Goal: Information Seeking & Learning: Learn about a topic

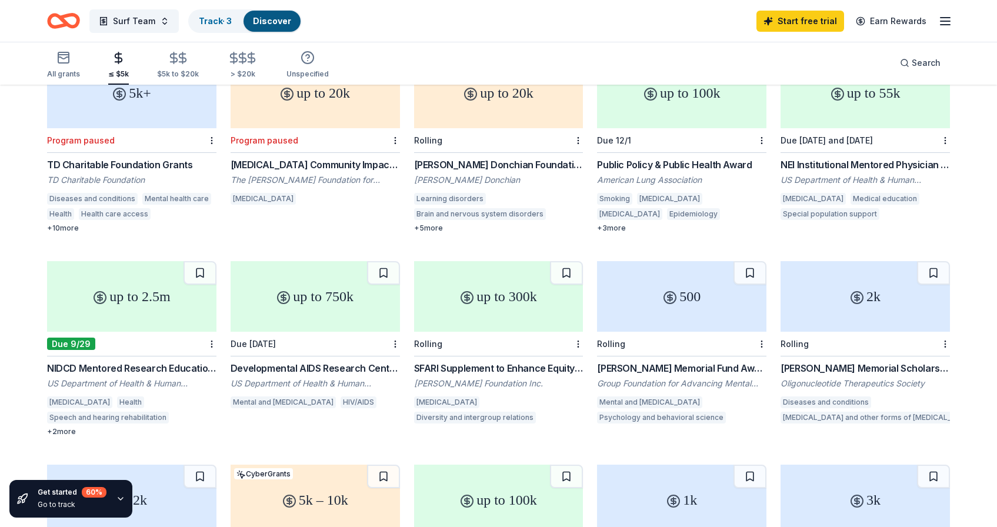
scroll to position [154, 0]
click at [495, 376] on div "Simons Foundation Inc." at bounding box center [498, 382] width 169 height 12
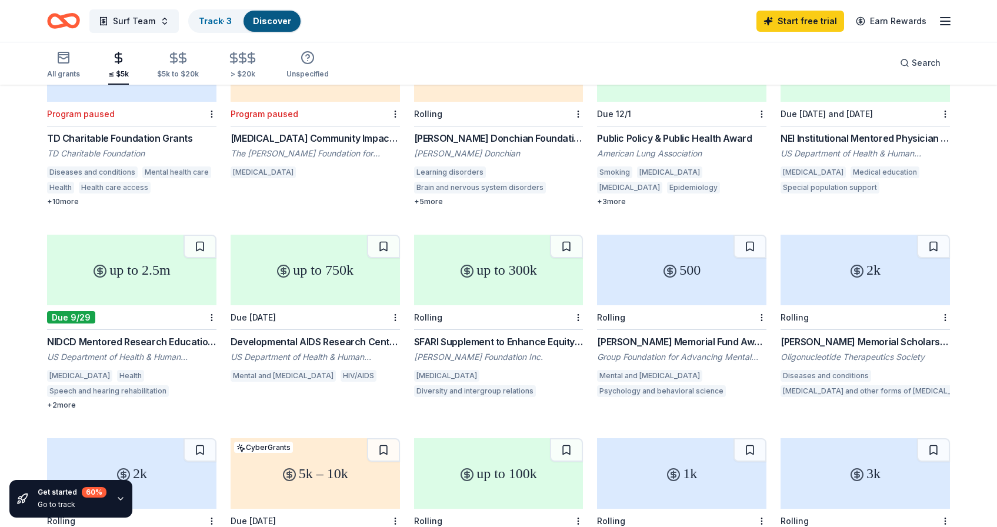
scroll to position [0, 0]
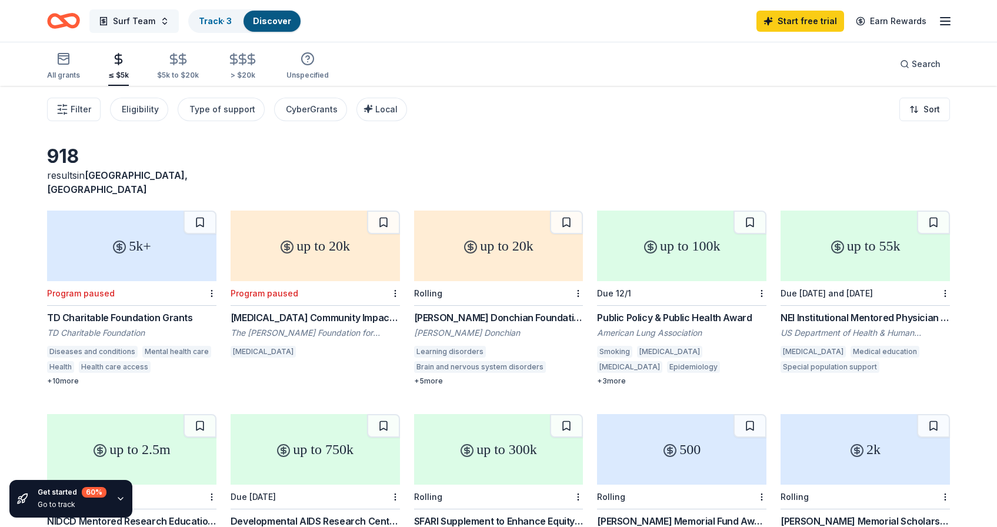
click at [153, 26] on span "Surf Team" at bounding box center [134, 21] width 42 height 14
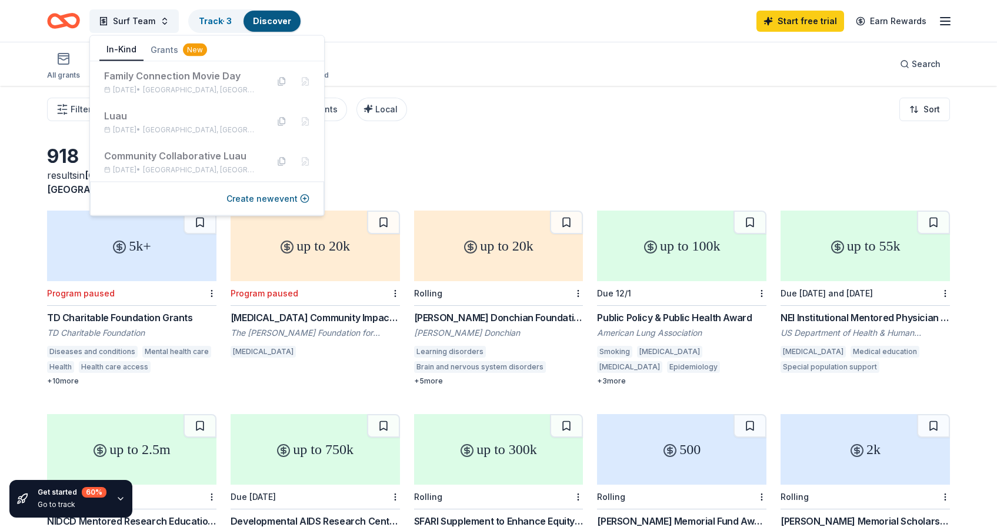
click at [128, 50] on button "In-Kind" at bounding box center [121, 50] width 44 height 22
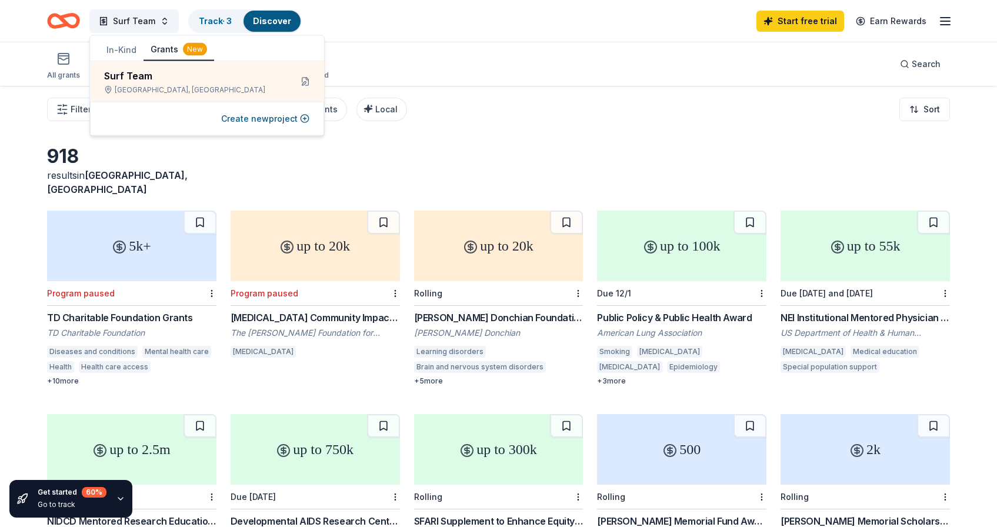
click at [168, 51] on button "Grants New" at bounding box center [179, 50] width 71 height 22
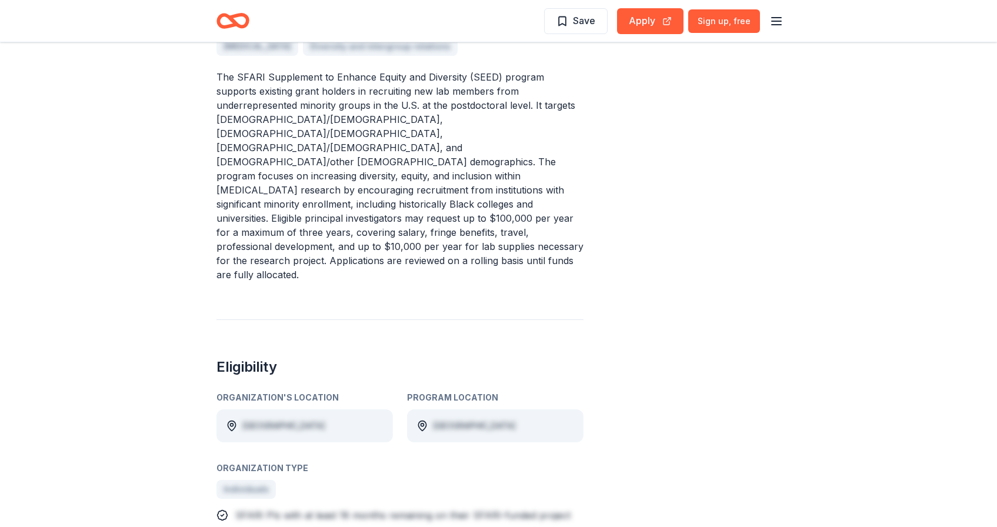
scroll to position [397, 0]
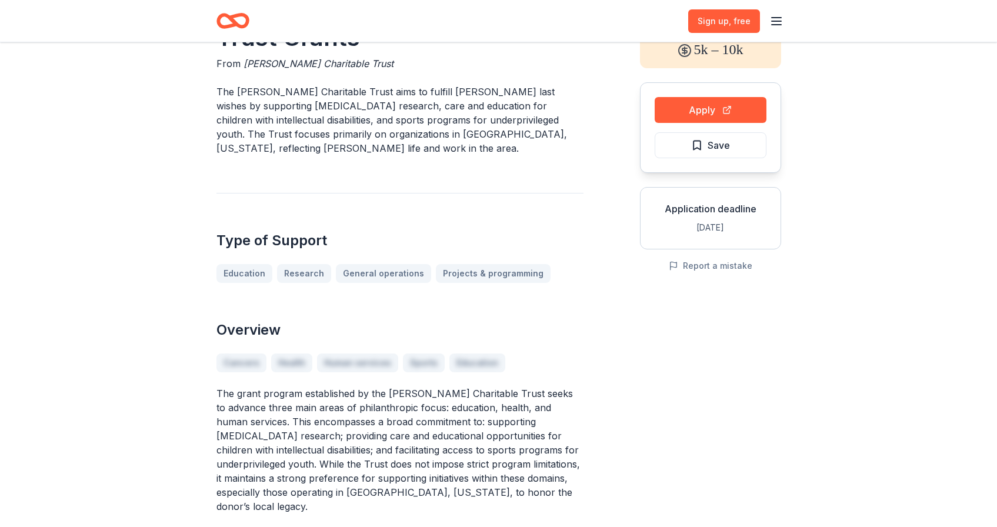
scroll to position [78, 0]
drag, startPoint x: 356, startPoint y: 446, endPoint x: 456, endPoint y: 449, distance: 99.4
click at [456, 449] on p "The grant program established by the [PERSON_NAME] Charitable Trust seeks to ad…" at bounding box center [399, 449] width 367 height 127
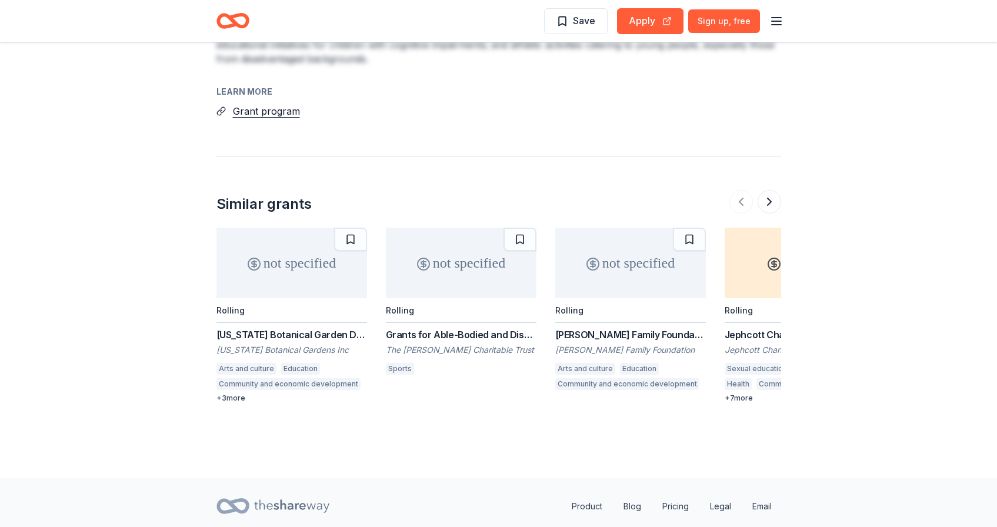
scroll to position [1029, 0]
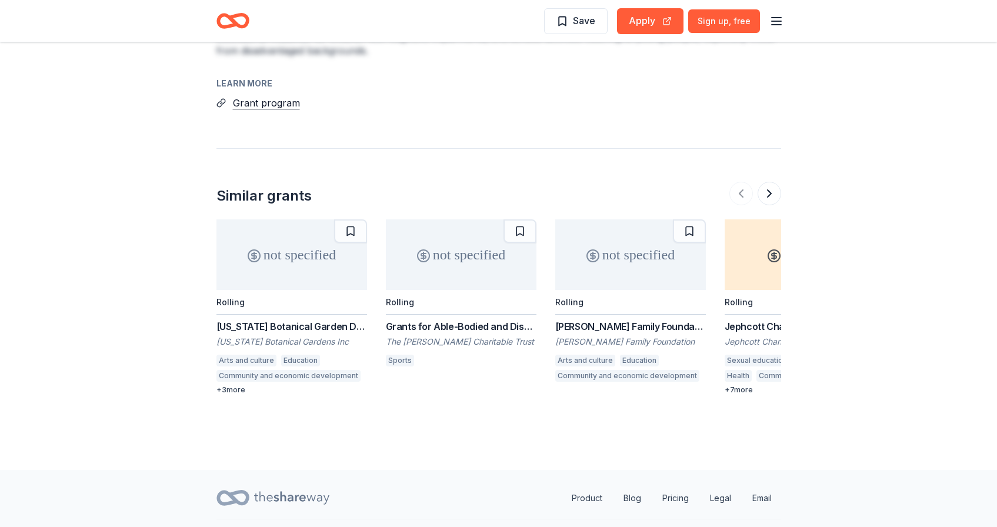
click at [784, 21] on div "Save Apply Sign up , free" at bounding box center [499, 21] width 602 height 42
click at [781, 21] on icon "button" at bounding box center [776, 21] width 14 height 14
click at [628, 113] on button "Log in" at bounding box center [630, 115] width 27 height 14
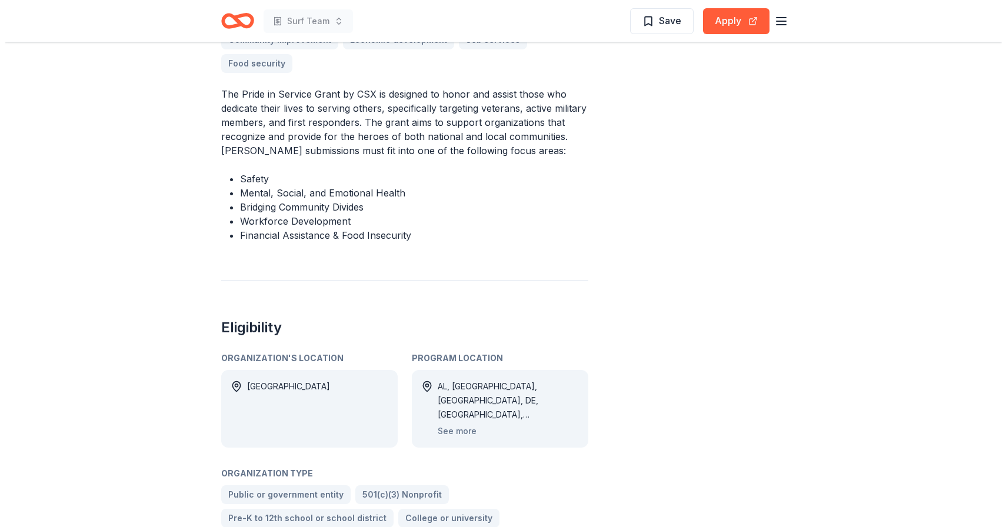
scroll to position [456, 0]
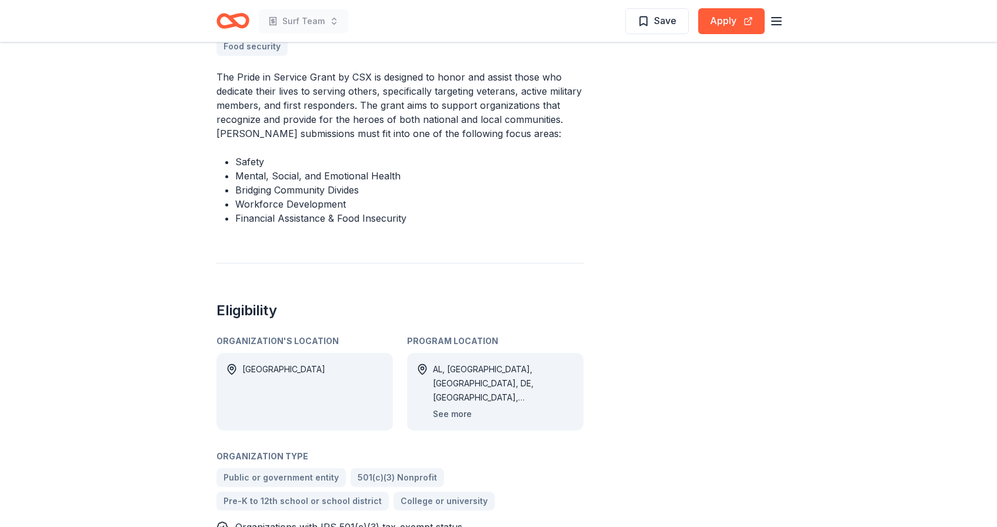
click at [452, 414] on button "See more" at bounding box center [452, 414] width 39 height 14
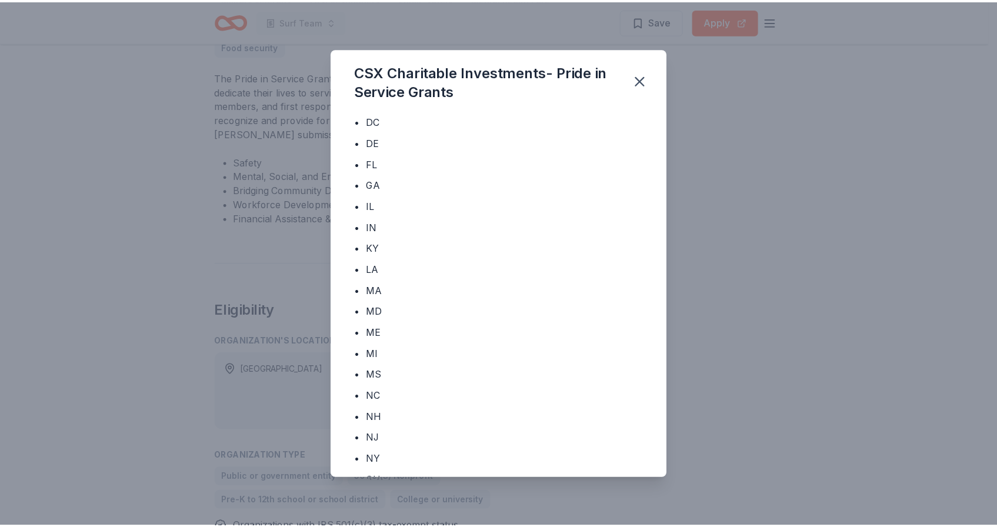
scroll to position [56, 0]
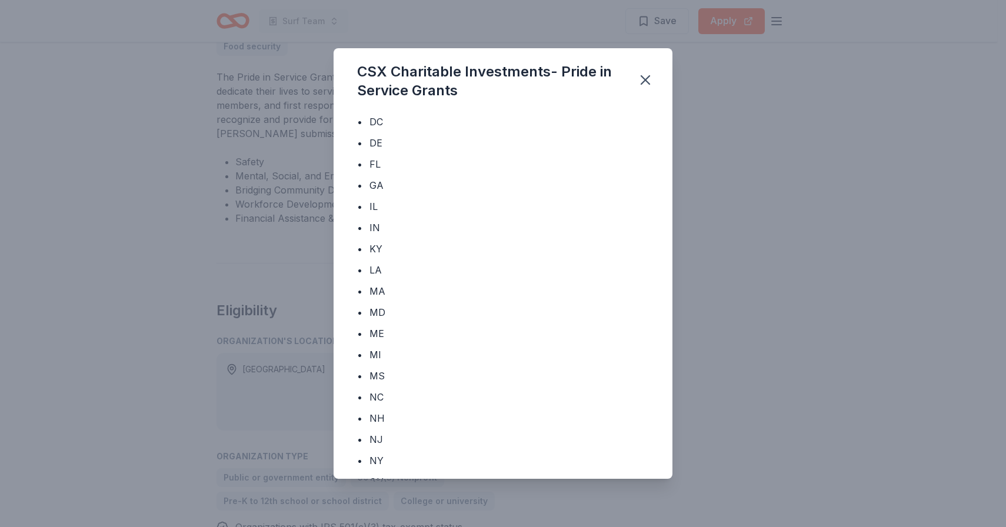
click at [744, 277] on div "CSX Charitable Investments- Pride in Service Grants Program Location • AL • CT …" at bounding box center [503, 263] width 1006 height 527
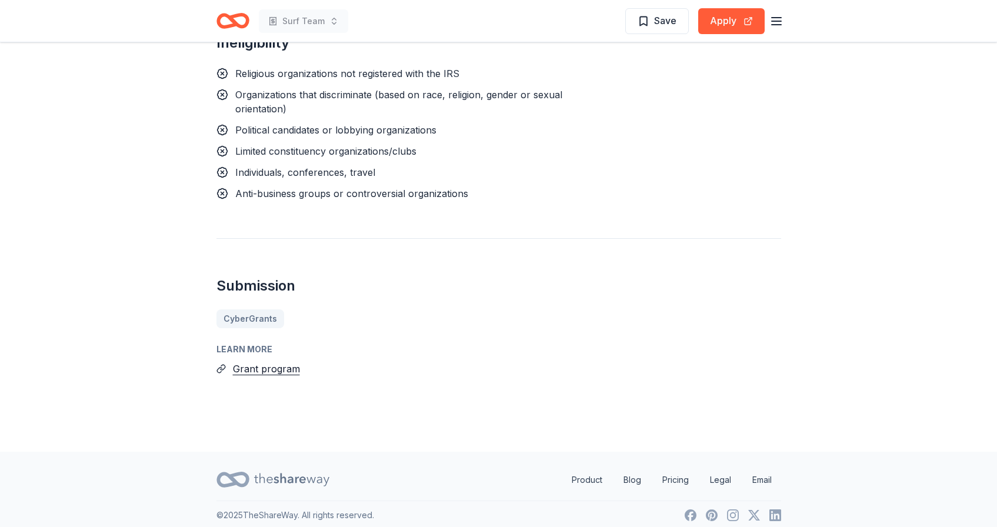
scroll to position [1112, 0]
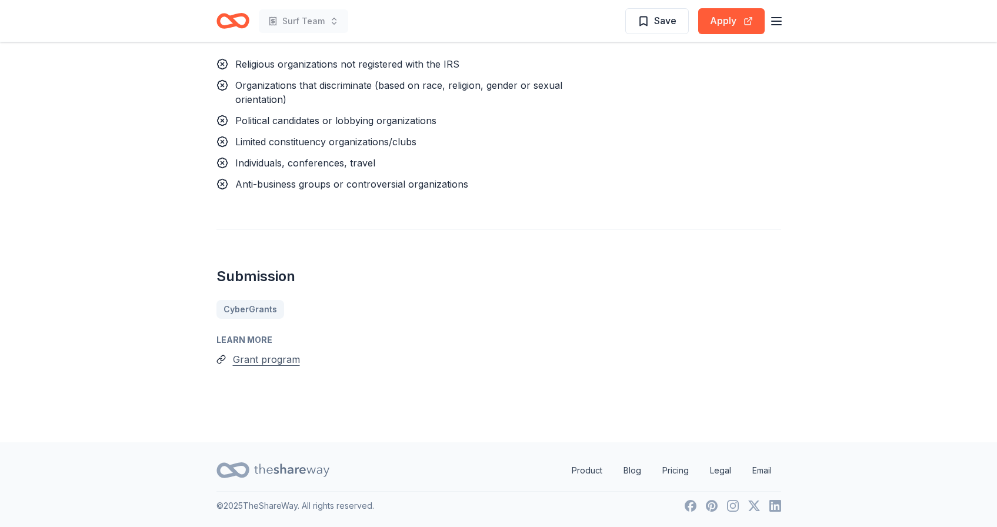
click at [255, 359] on button "Grant program" at bounding box center [266, 359] width 67 height 15
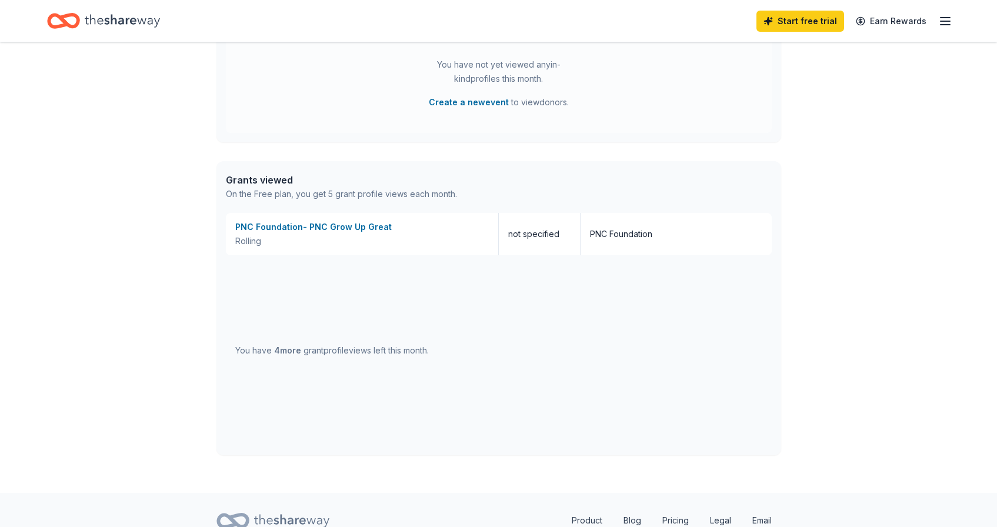
scroll to position [554, 0]
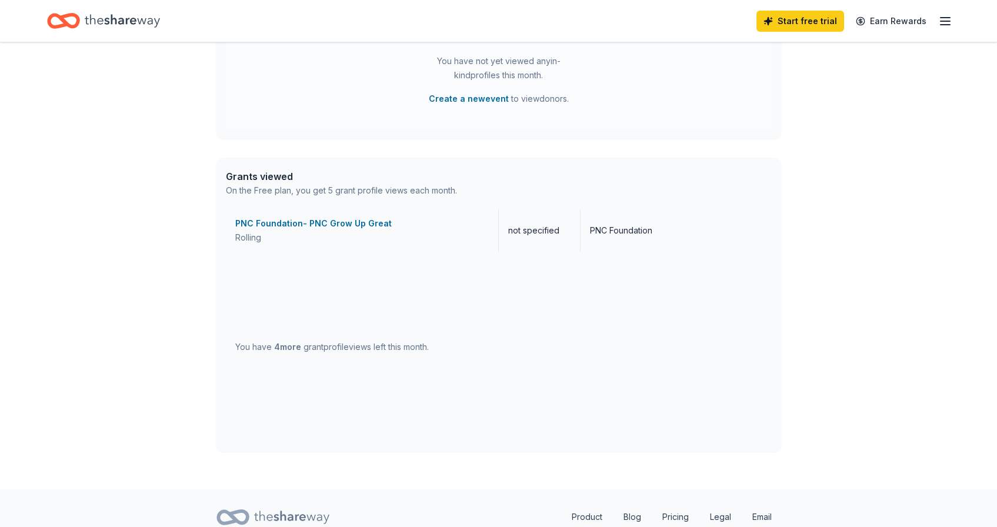
click at [320, 224] on div "PNC Foundation- PNC Grow Up Great" at bounding box center [362, 223] width 254 height 14
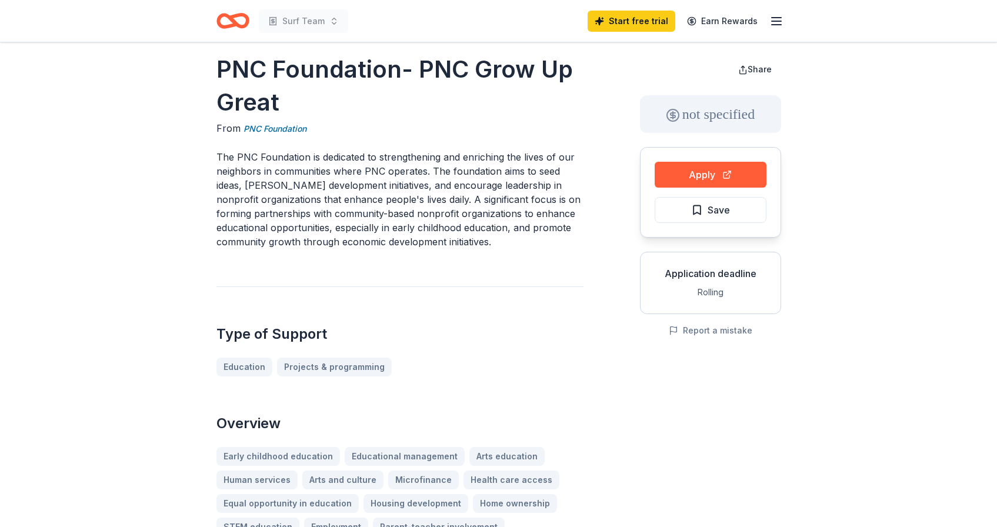
scroll to position [10, 0]
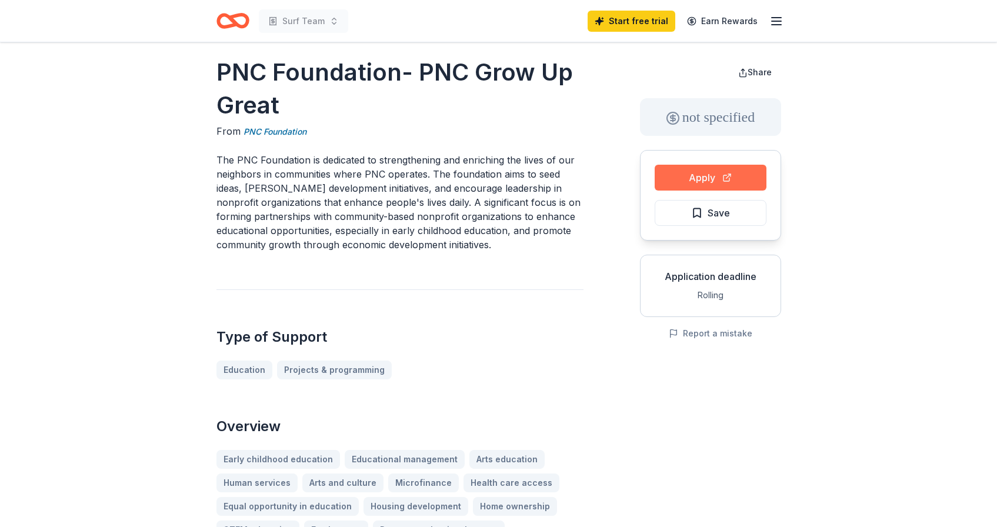
click at [701, 176] on button "Apply" at bounding box center [711, 178] width 112 height 26
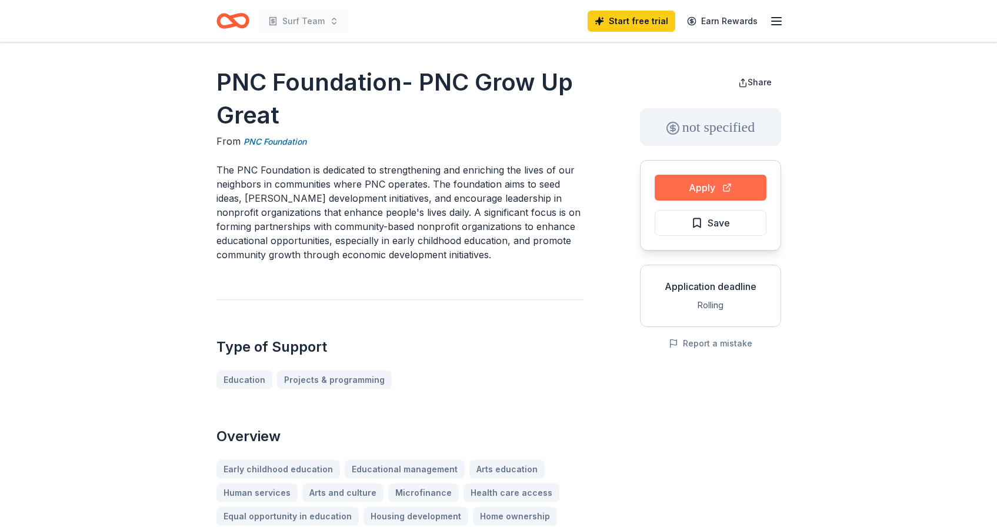
click at [689, 182] on button "Apply" at bounding box center [711, 188] width 112 height 26
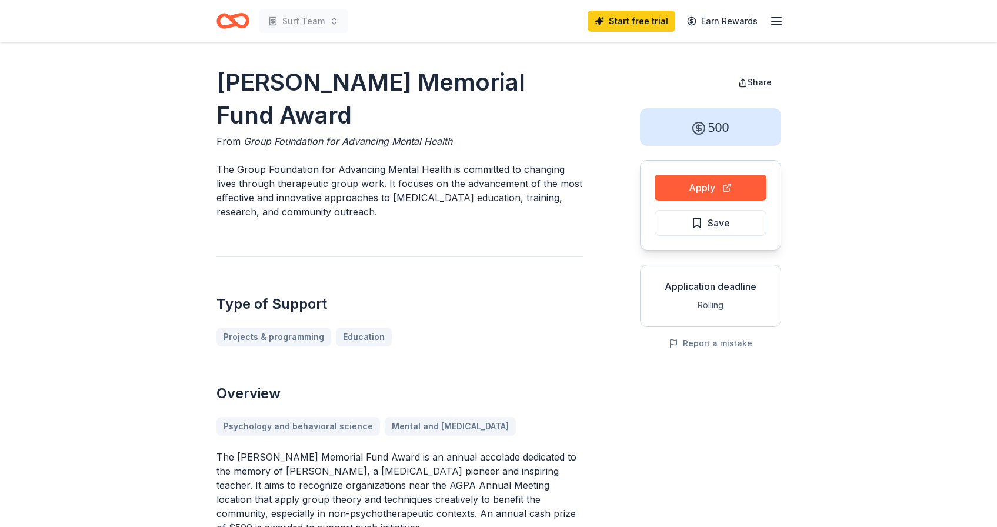
click at [494, 298] on h2 "Type of Support" at bounding box center [399, 304] width 367 height 19
click at [732, 191] on button "Apply" at bounding box center [711, 188] width 112 height 26
click at [731, 188] on button "Apply" at bounding box center [711, 188] width 112 height 26
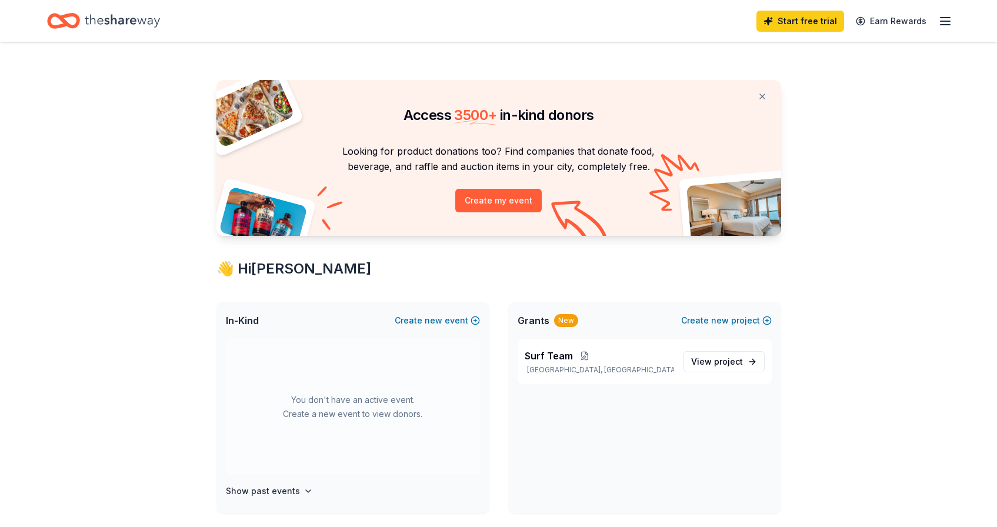
click at [105, 21] on icon "Home" at bounding box center [122, 20] width 75 height 13
click at [947, 24] on icon "button" at bounding box center [945, 21] width 14 height 14
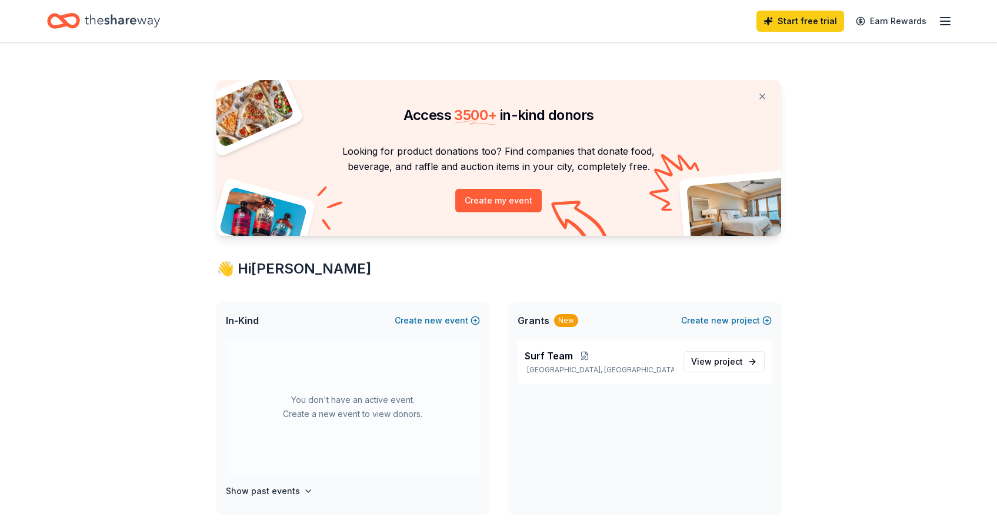
click at [112, 16] on icon "Home" at bounding box center [122, 20] width 75 height 13
click at [952, 21] on div "Start free trial Earn Rewards" at bounding box center [498, 21] width 997 height 42
click at [946, 23] on icon "button" at bounding box center [945, 21] width 14 height 14
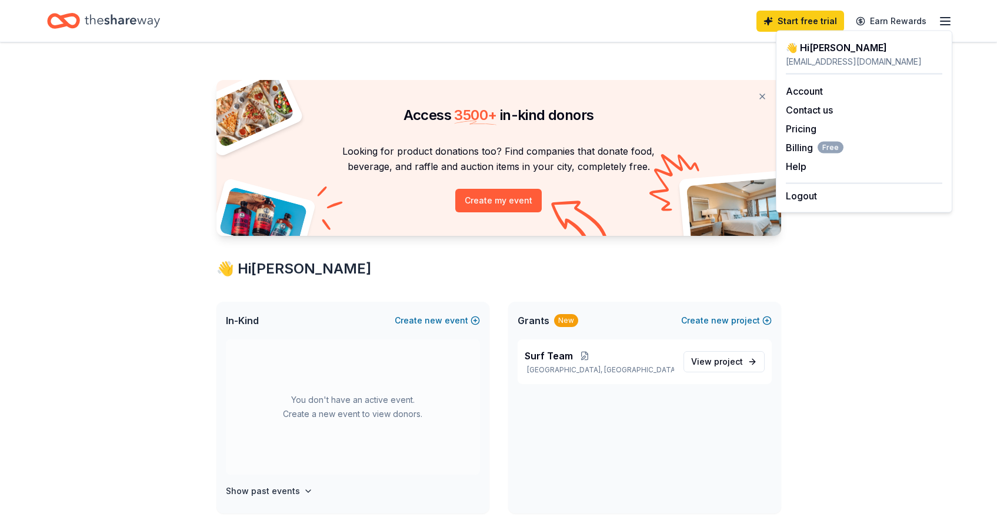
click at [946, 22] on icon "button" at bounding box center [945, 21] width 14 height 14
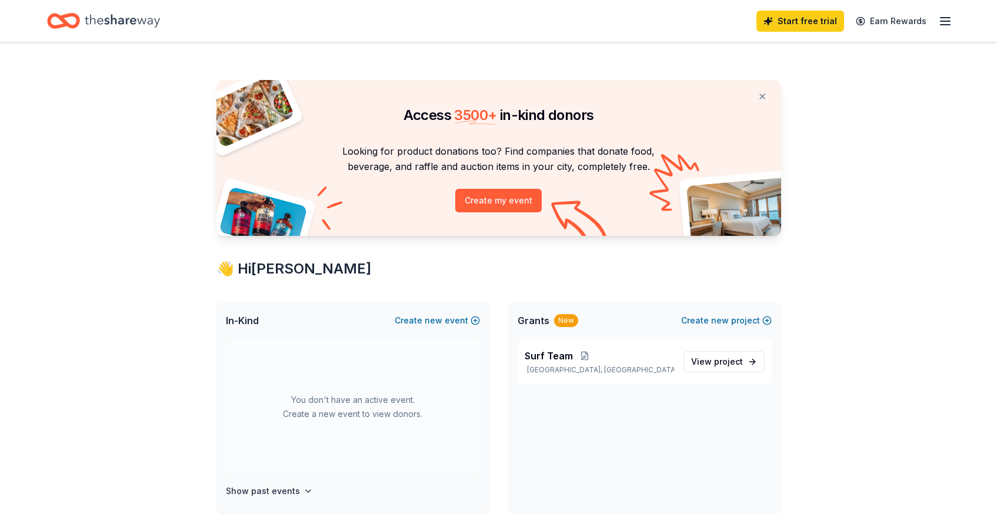
click at [946, 22] on icon "button" at bounding box center [945, 21] width 14 height 14
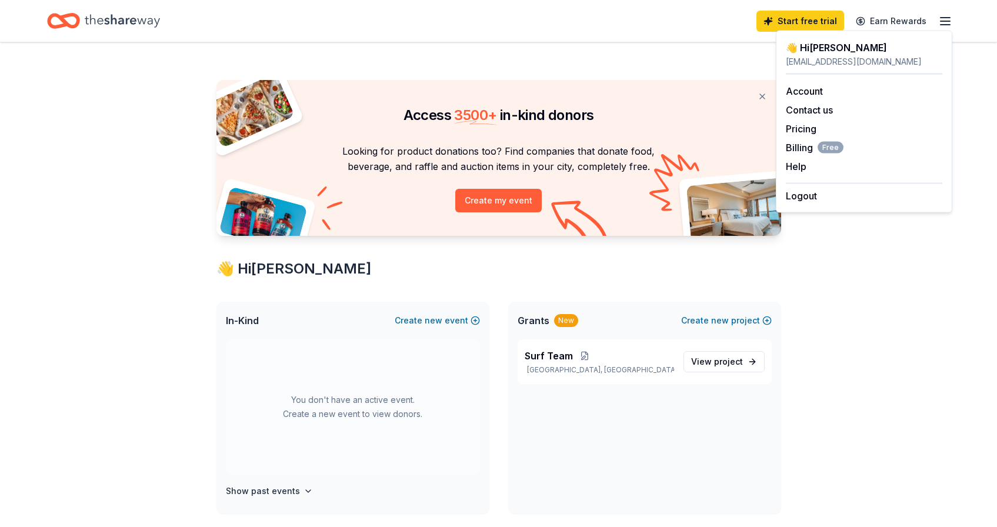
click at [830, 47] on div "👋 Hi Kimberly" at bounding box center [864, 48] width 156 height 14
click at [799, 92] on link "Account" at bounding box center [804, 91] width 37 height 12
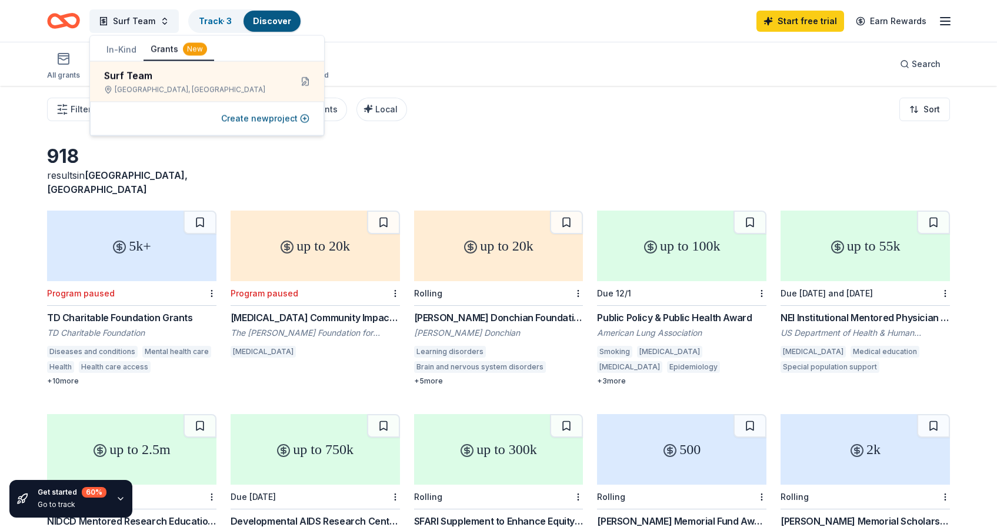
click at [409, 70] on div "All grants ≤ $5k $5k to $20k > $20k Unspecified Search" at bounding box center [498, 64] width 903 height 44
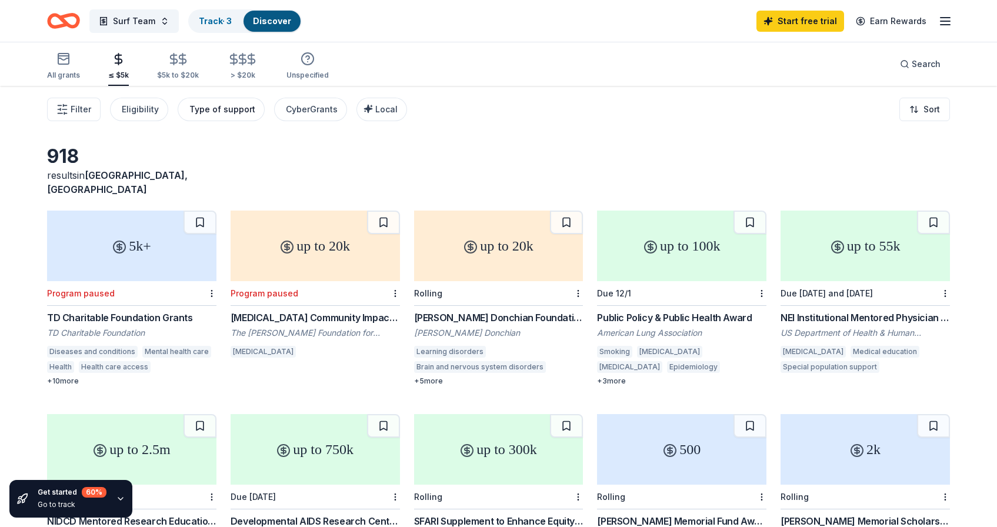
click at [229, 108] on div "Type of support" at bounding box center [222, 109] width 66 height 14
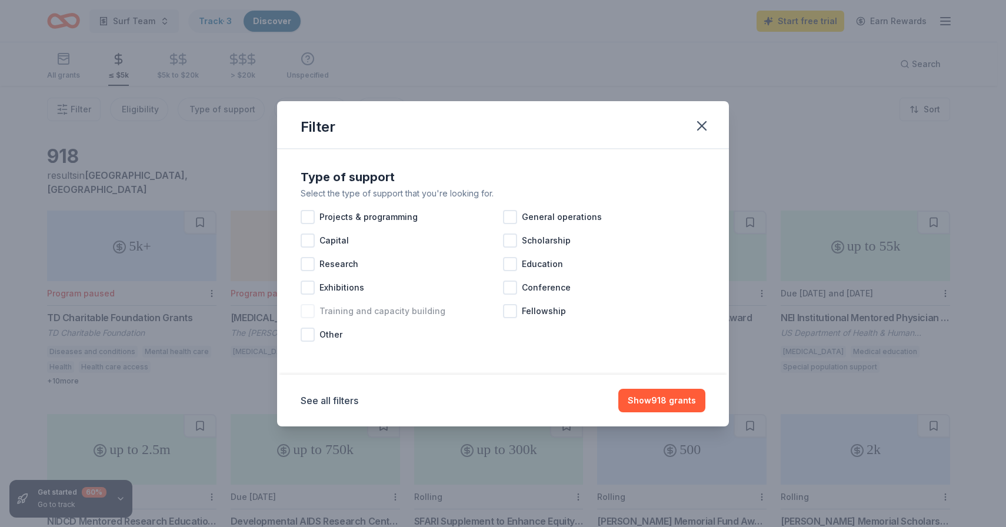
click at [392, 308] on span "Training and capacity building" at bounding box center [382, 311] width 126 height 14
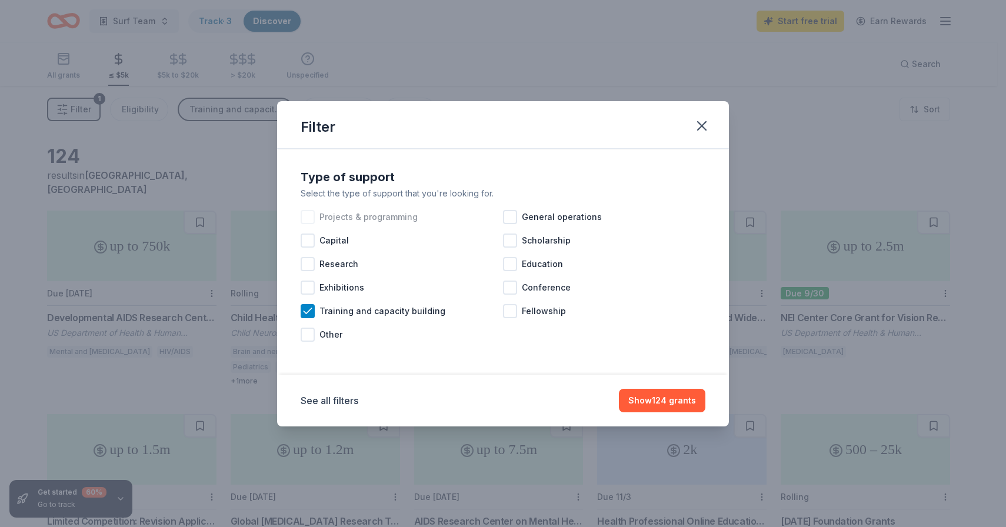
click at [305, 220] on div at bounding box center [308, 217] width 14 height 14
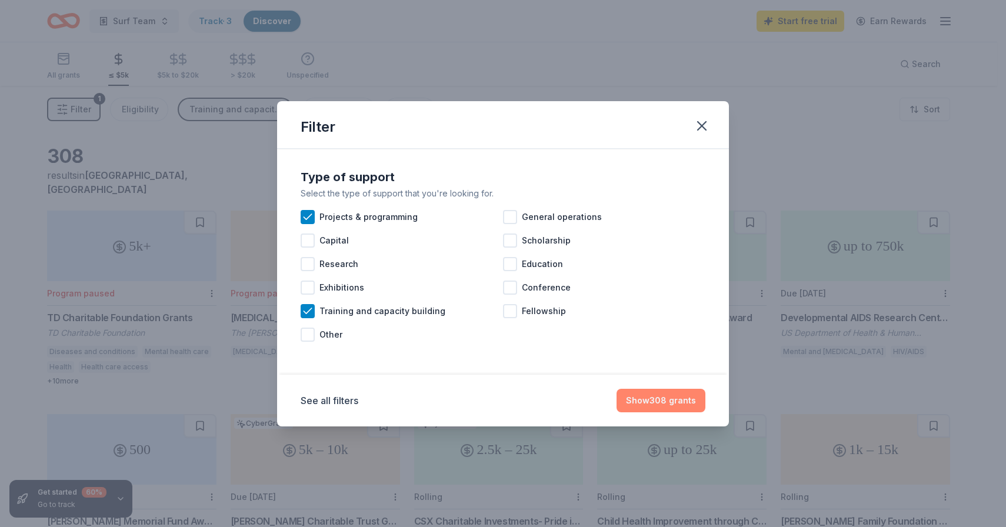
click at [662, 406] on button "Show 308 grants" at bounding box center [660, 401] width 89 height 24
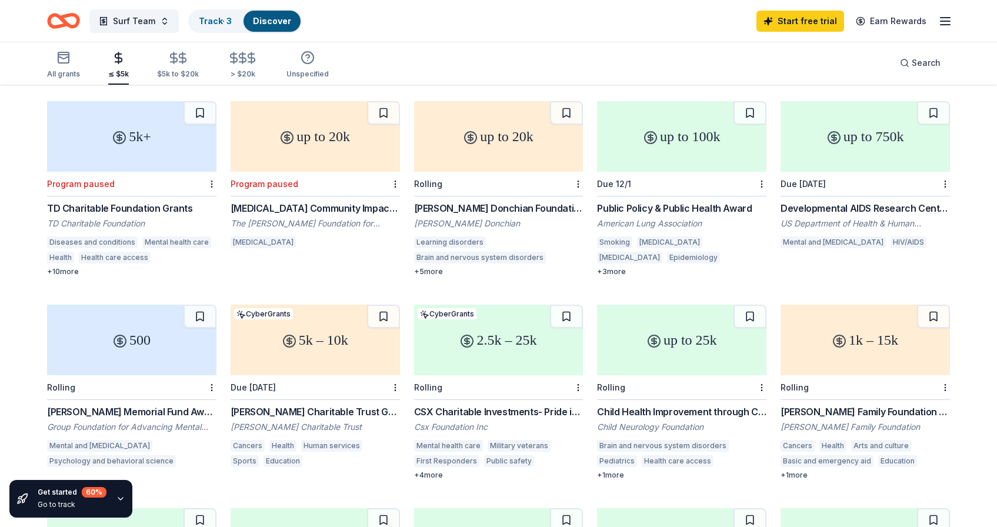
scroll to position [116, 0]
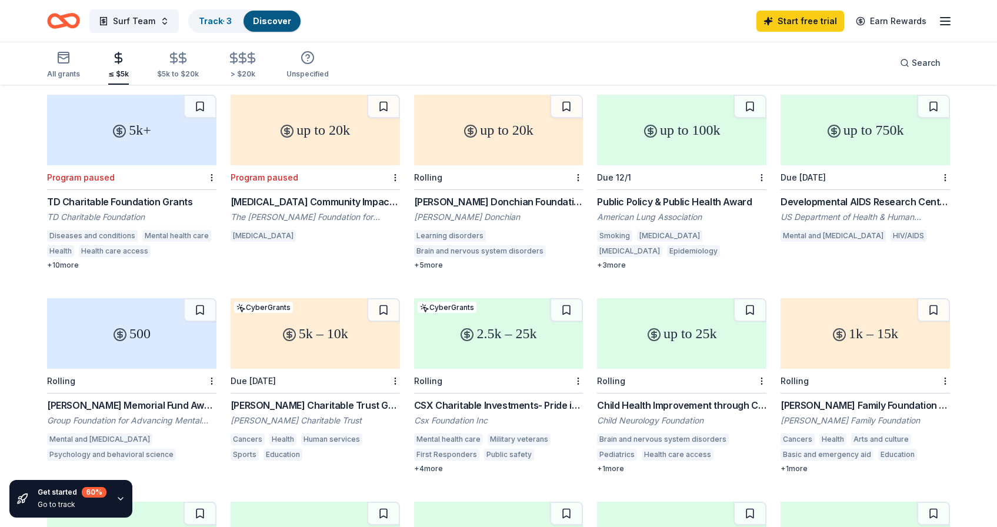
click at [806, 398] on div "Goldberg Family Foundation Grant" at bounding box center [865, 405] width 169 height 14
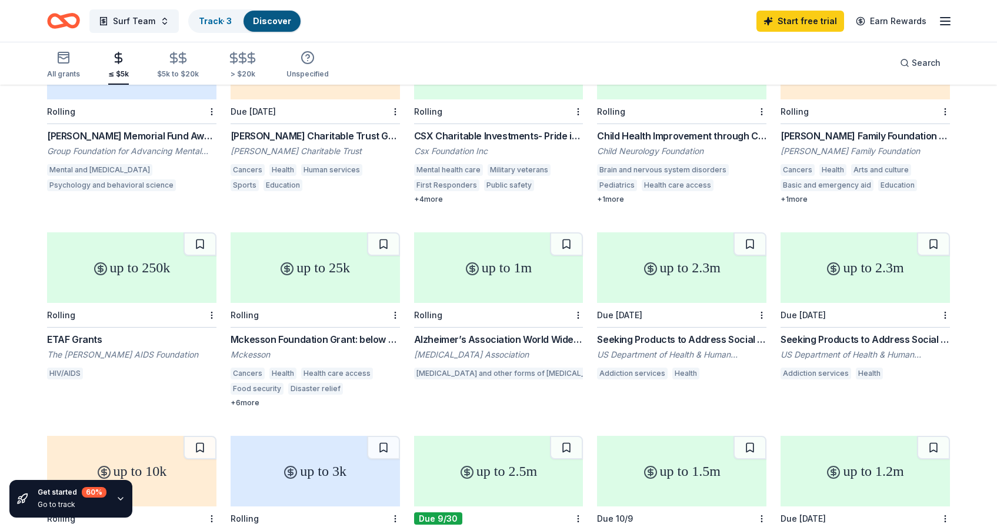
scroll to position [387, 0]
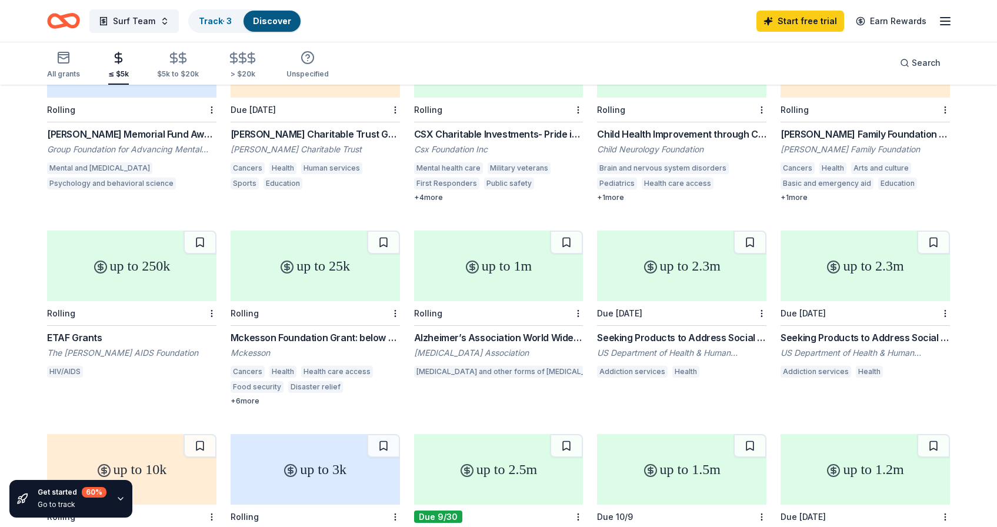
click at [248, 396] on div "+ 6 more" at bounding box center [315, 400] width 169 height 9
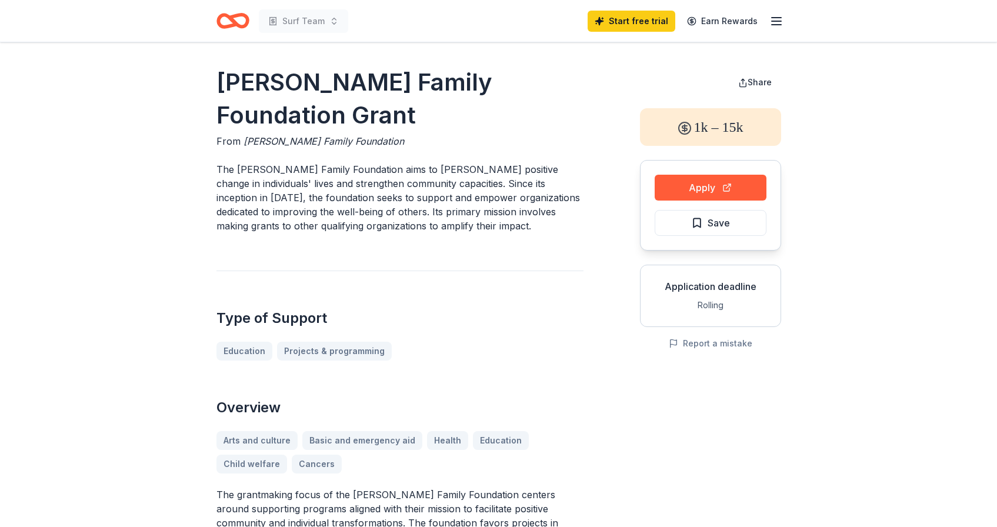
click at [653, 191] on div "Apply Save" at bounding box center [710, 205] width 141 height 91
click at [669, 190] on button "Apply" at bounding box center [711, 188] width 112 height 26
click at [699, 192] on button "Apply" at bounding box center [711, 188] width 112 height 26
